Goal: Transaction & Acquisition: Book appointment/travel/reservation

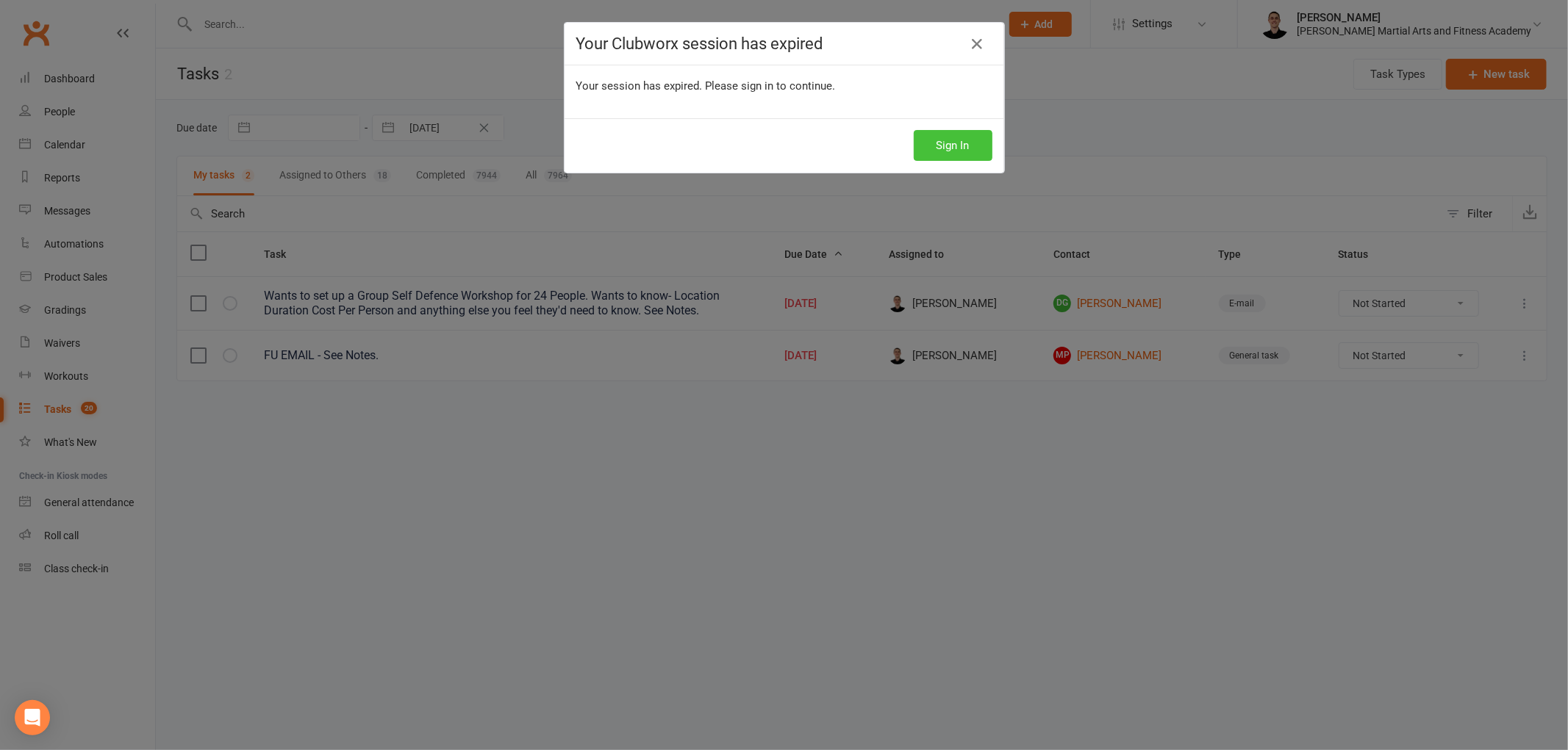
click at [938, 150] on button "Sign In" at bounding box center [953, 145] width 78 height 31
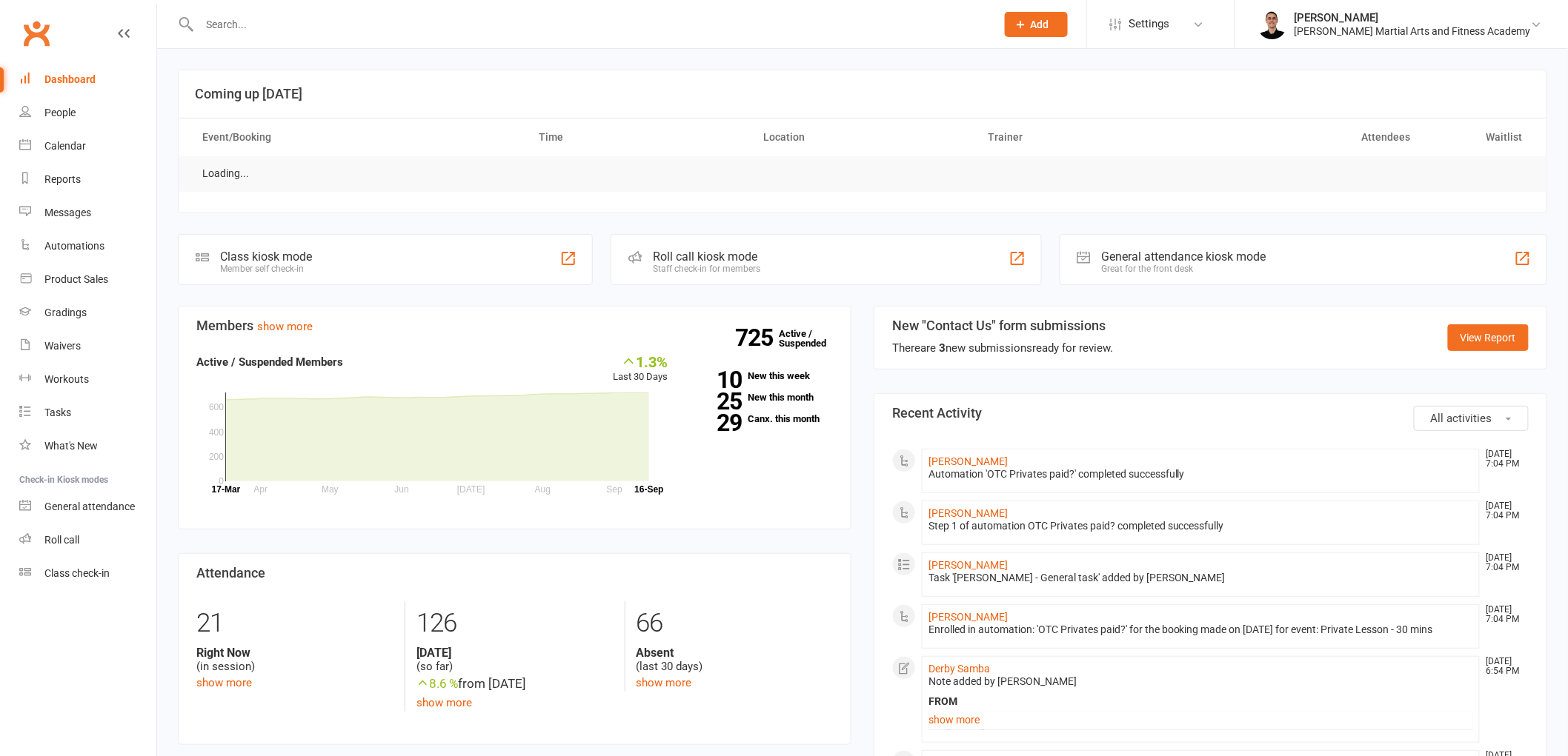
click at [601, 17] on input "text" at bounding box center [590, 24] width 790 height 21
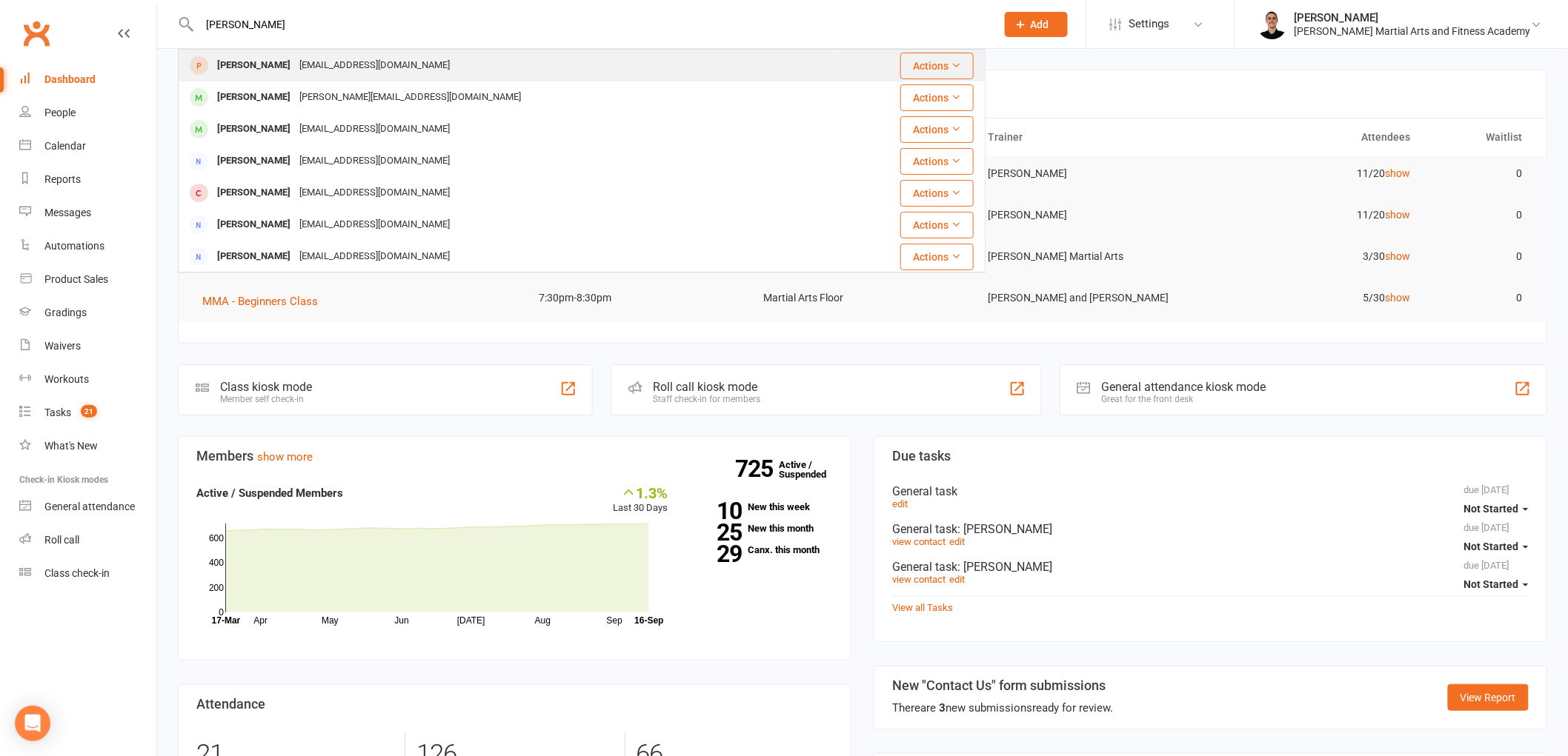
type input "[PERSON_NAME]"
click at [379, 69] on div "[EMAIL_ADDRESS][DOMAIN_NAME]" at bounding box center [374, 65] width 159 height 22
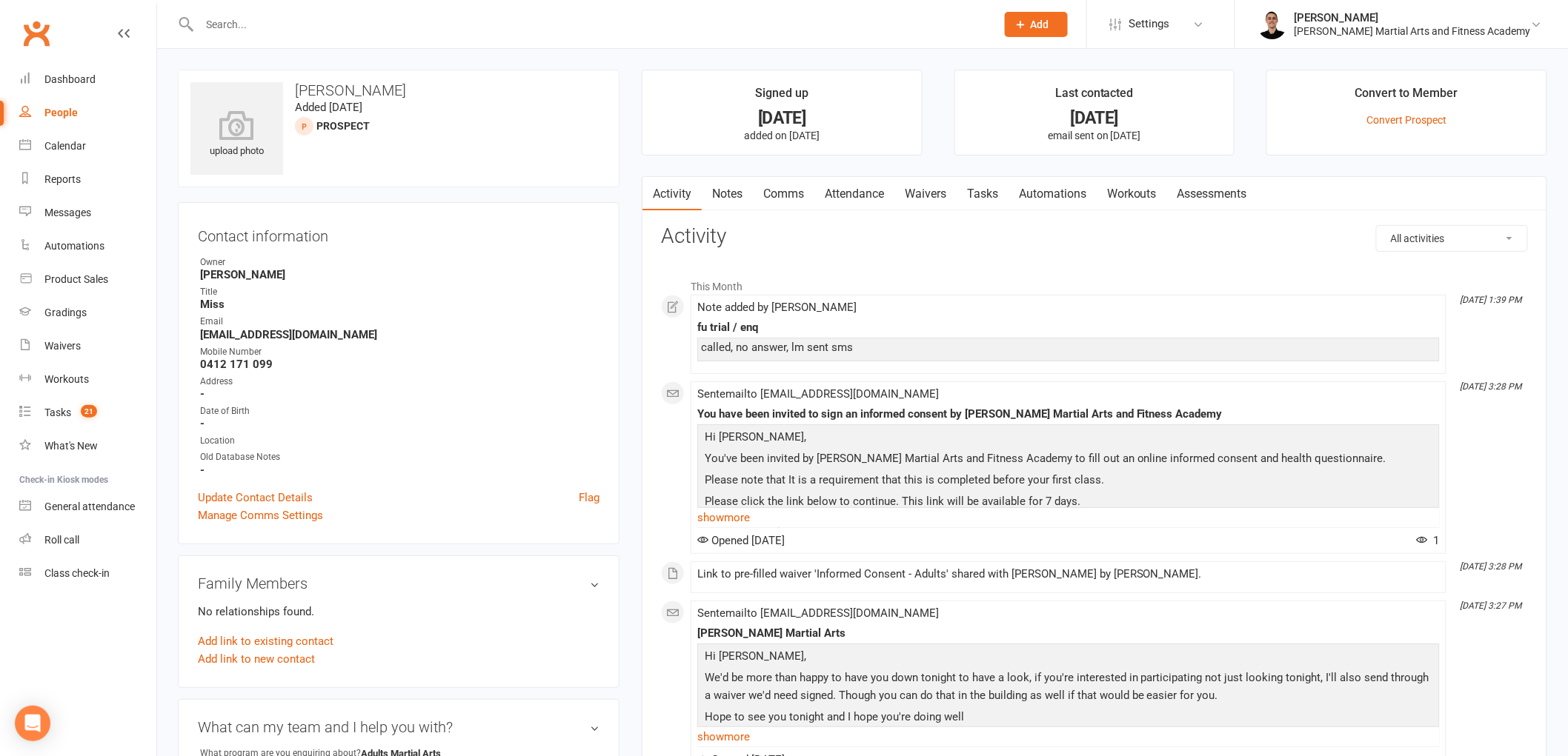
click at [983, 190] on link "Tasks" at bounding box center [982, 194] width 52 height 34
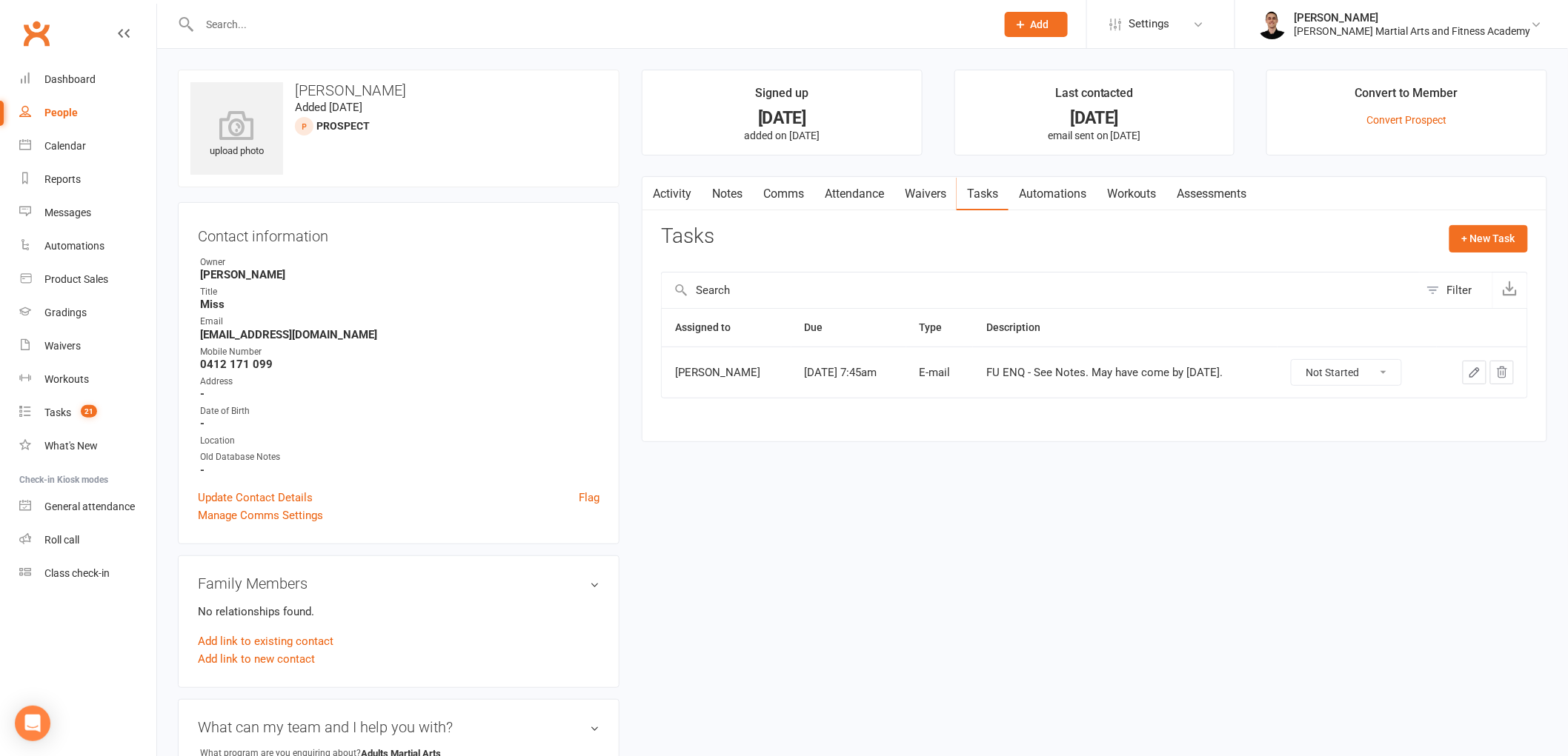
click at [845, 201] on link "Attendance" at bounding box center [854, 194] width 80 height 34
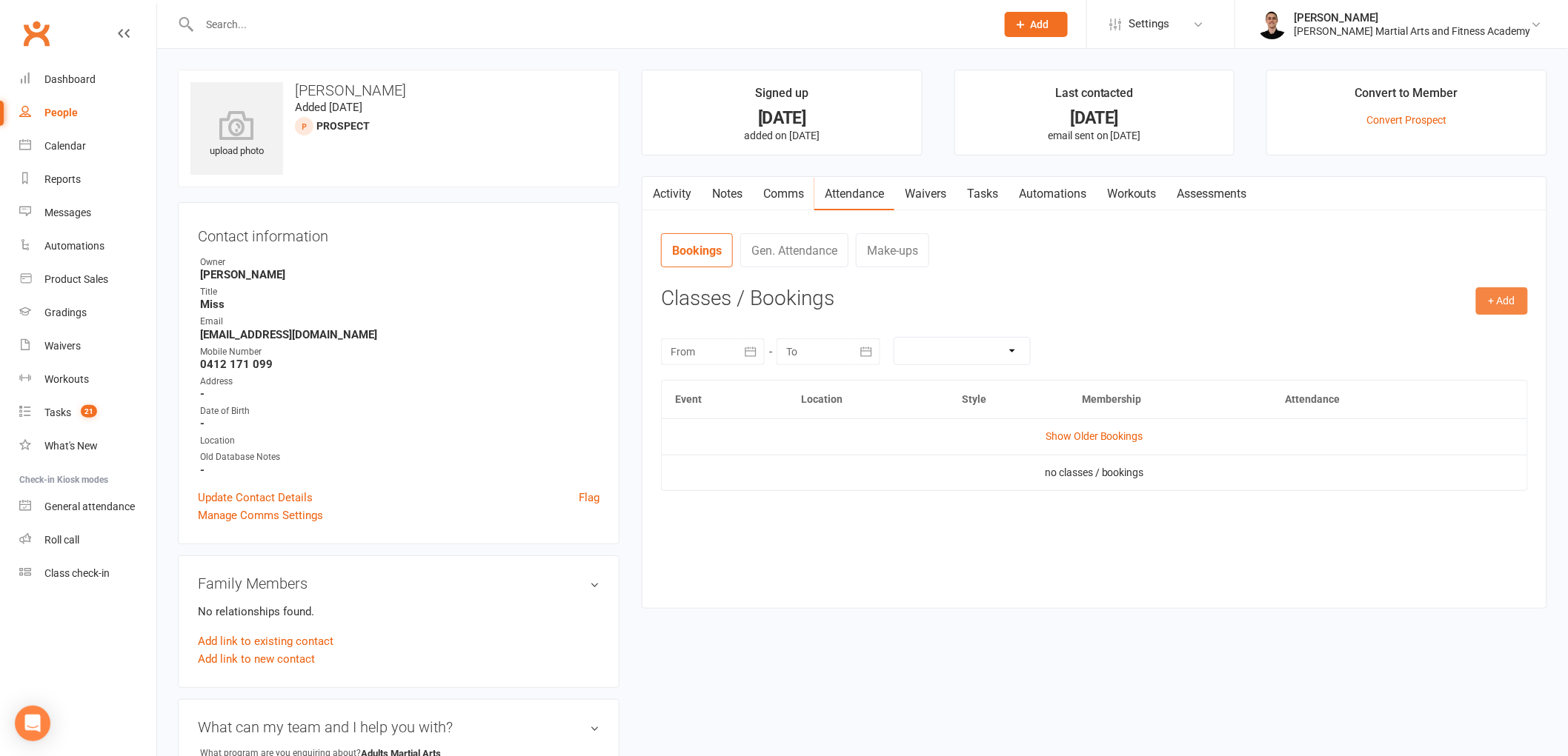
click at [1516, 302] on button "+ Add" at bounding box center [1501, 301] width 52 height 26
click at [1453, 343] on link "Book Event" at bounding box center [1453, 335] width 147 height 30
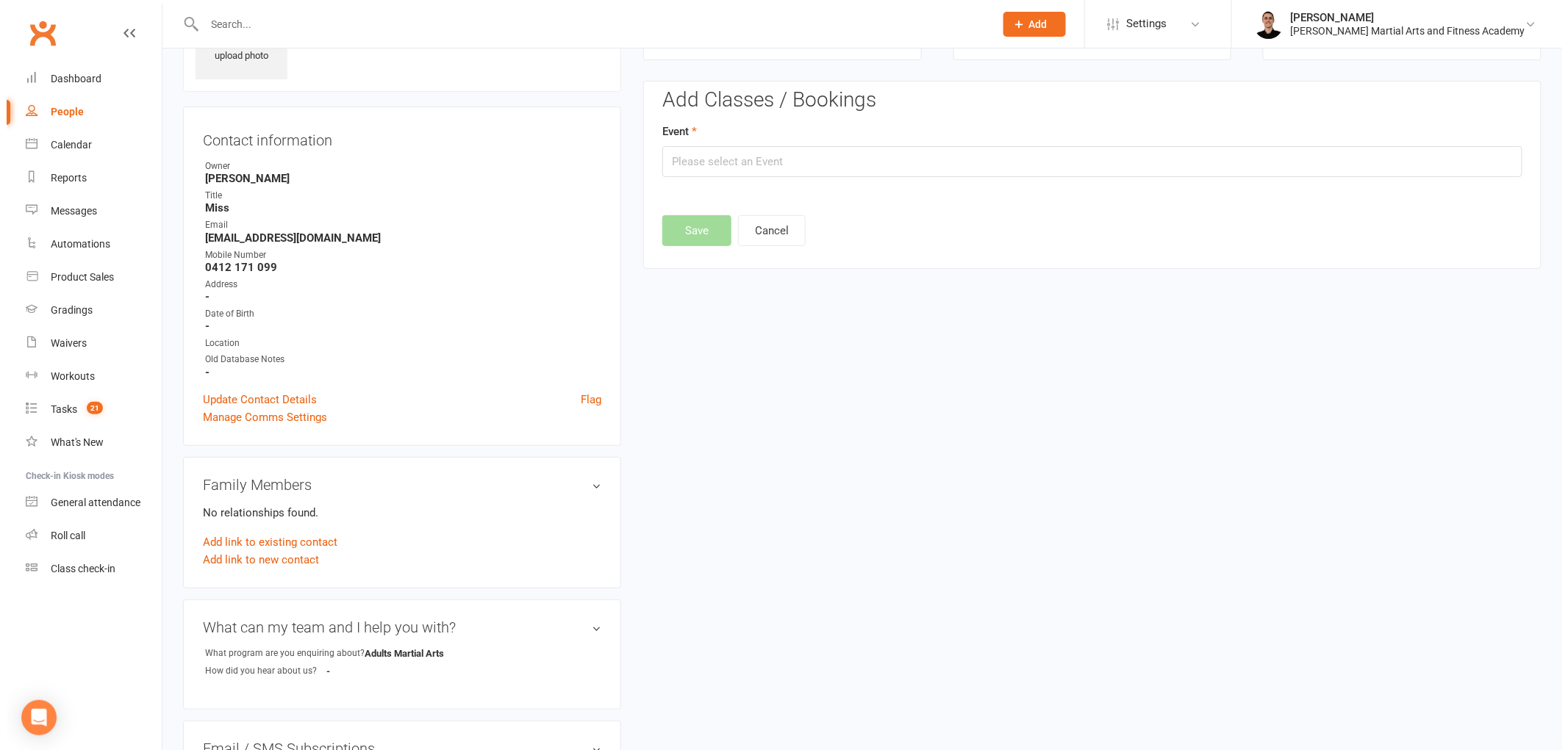
scroll to position [101, 0]
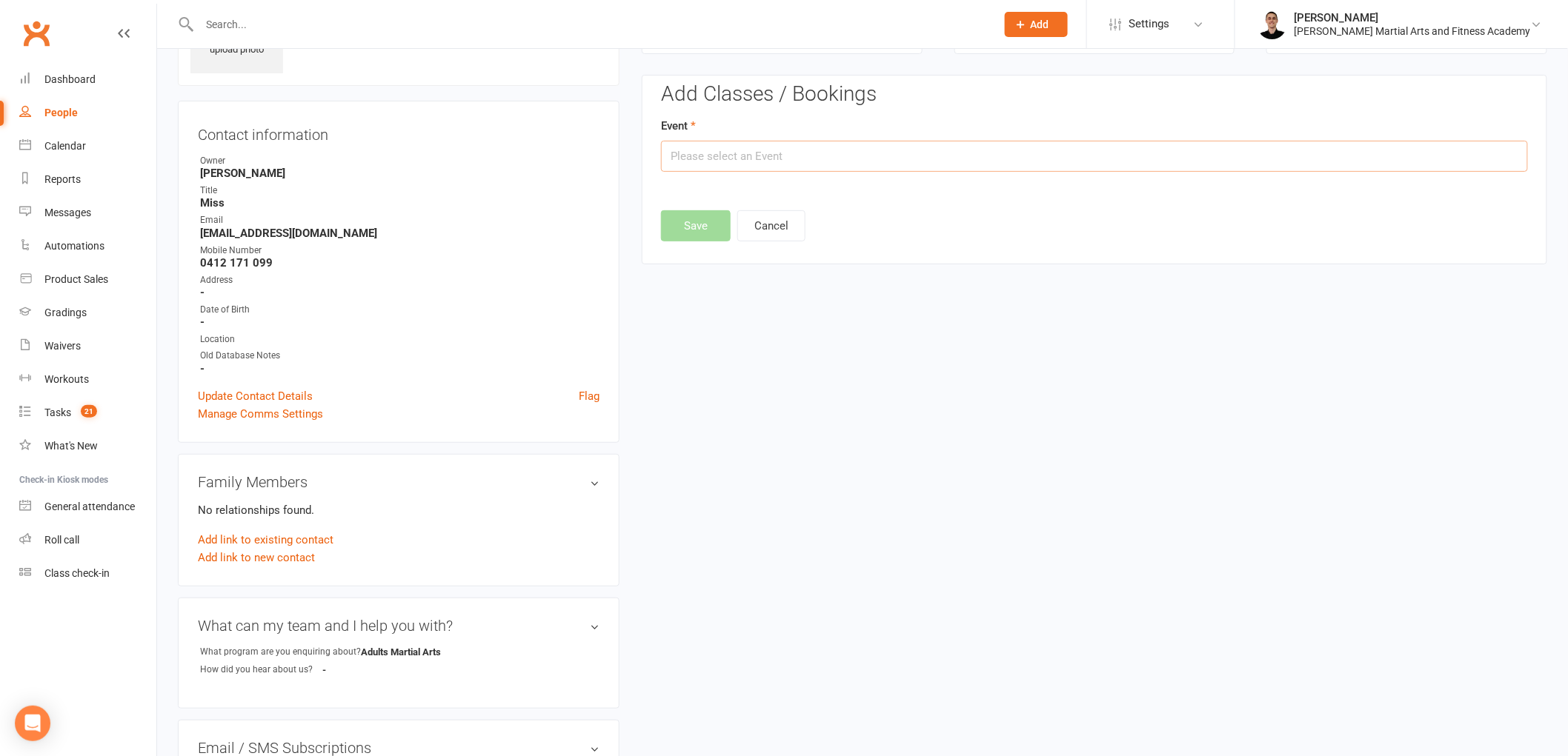
click at [863, 156] on input "text" at bounding box center [1095, 156] width 867 height 31
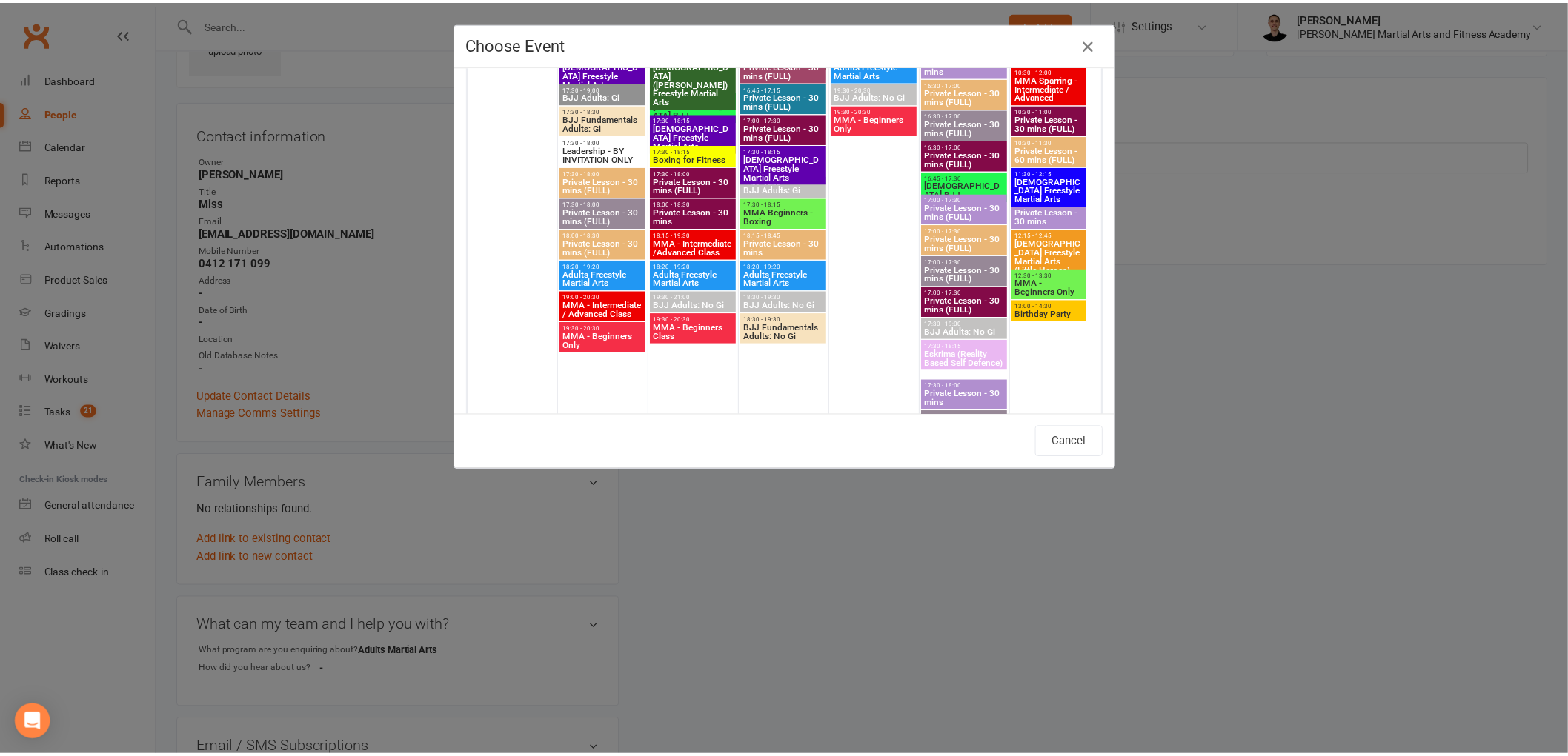
scroll to position [2963, 0]
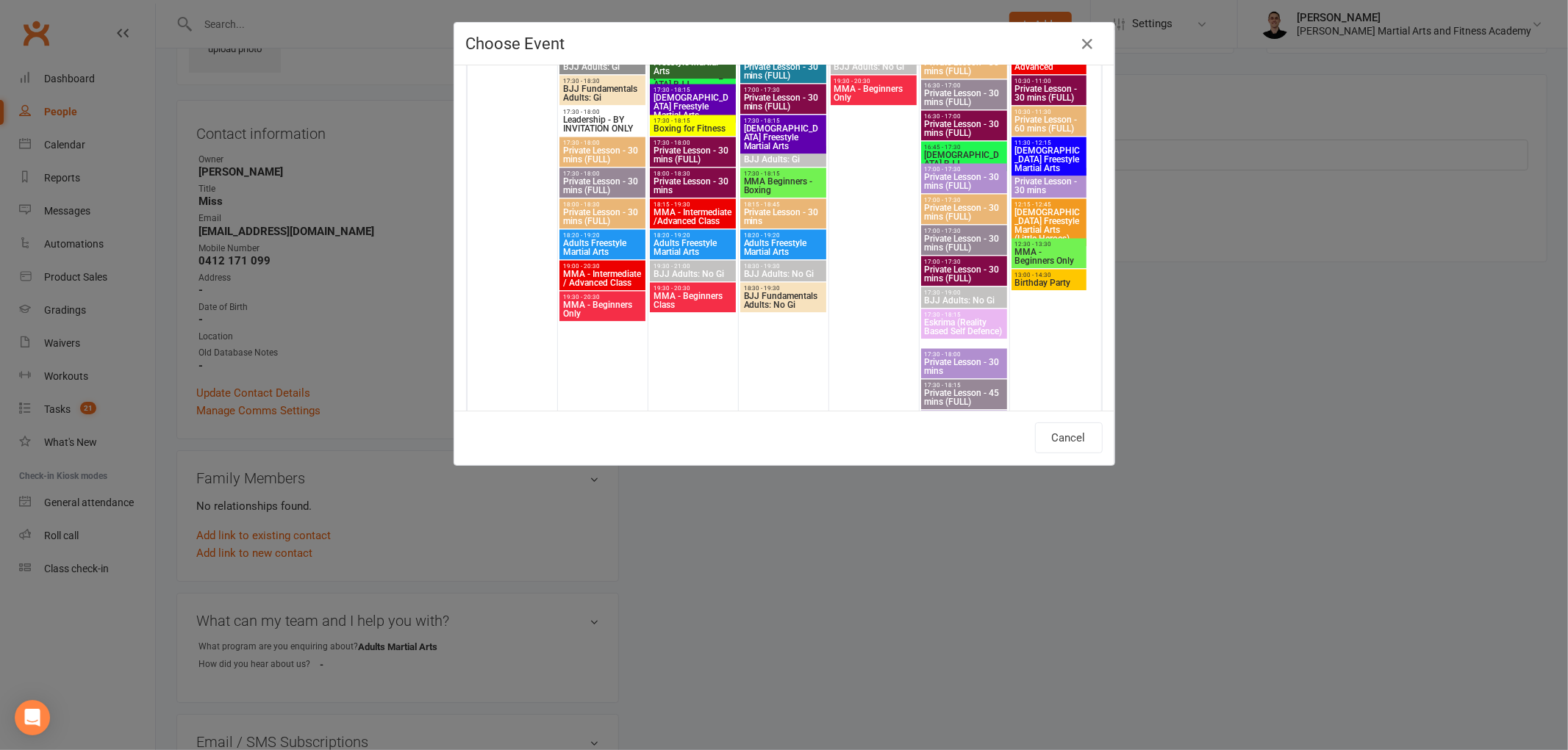
click at [677, 239] on span "Adults Freestyle Martial Arts" at bounding box center [693, 247] width 81 height 18
type input "Adults Freestyle Martial Arts - [DATE] 6:20:00 PM"
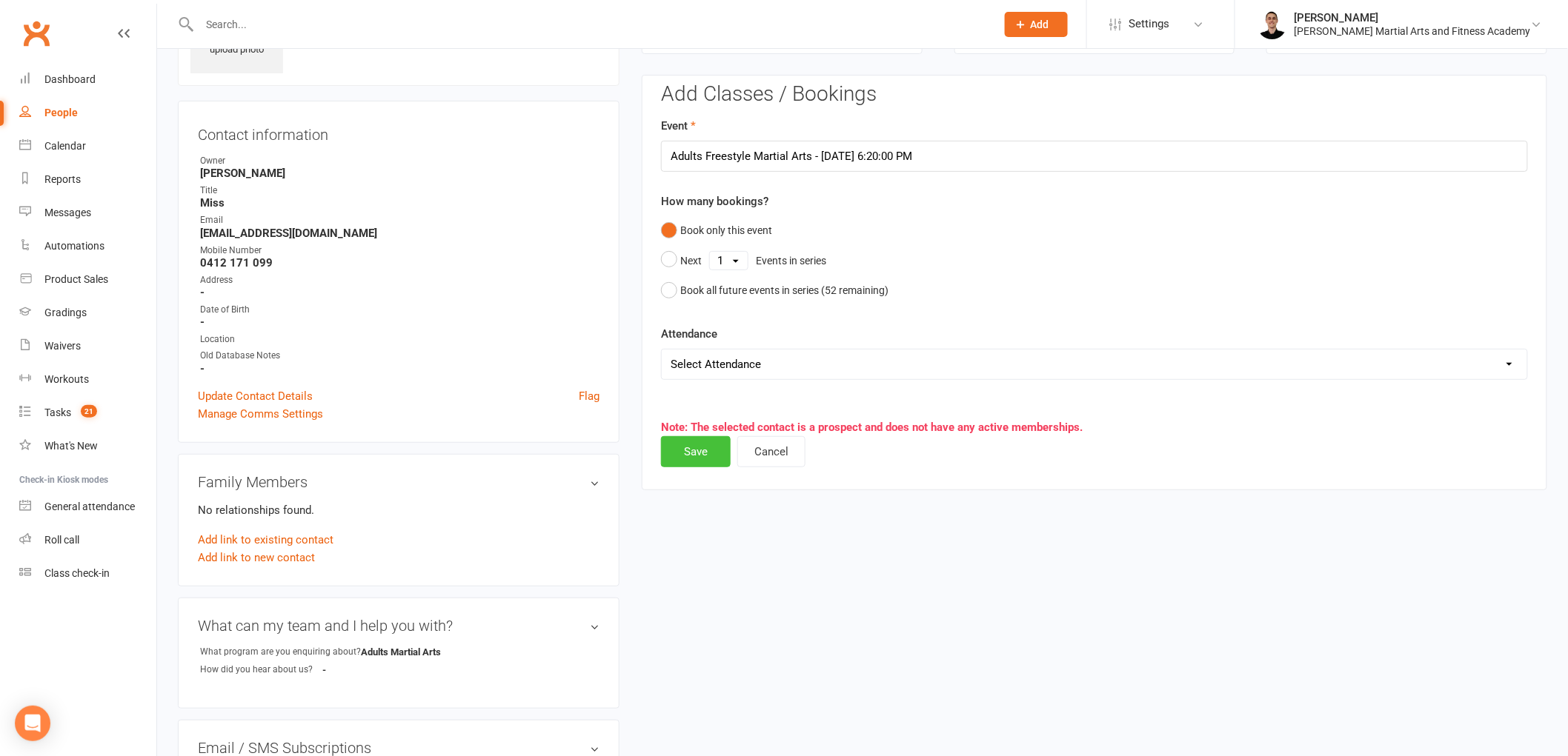
click at [683, 455] on button "Save" at bounding box center [696, 451] width 70 height 31
